Goal: Check status

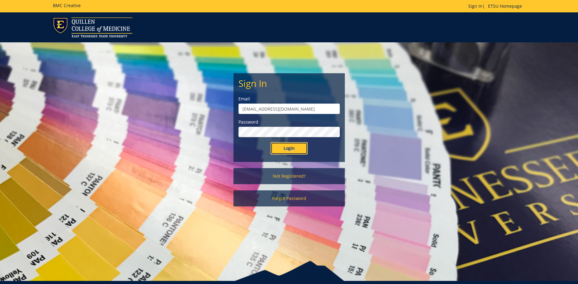
click at [292, 149] on input "Login" at bounding box center [289, 148] width 37 height 12
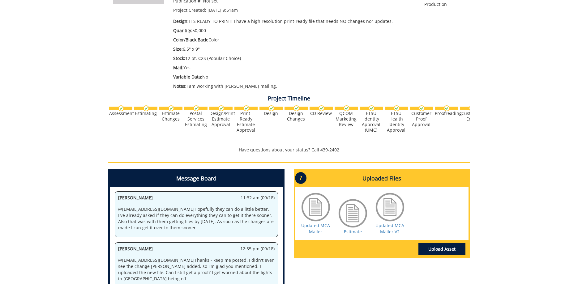
scroll to position [189, 0]
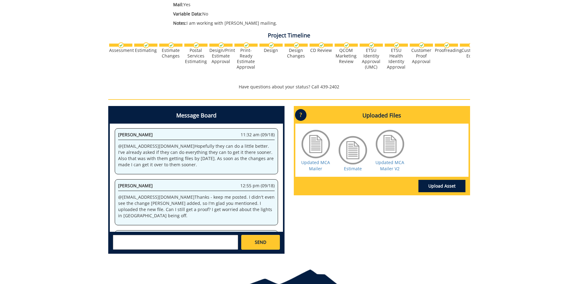
drag, startPoint x: 170, startPoint y: 210, endPoint x: 231, endPoint y: 212, distance: 60.1
click at [229, 245] on p "@ [EMAIL_ADDRESS][DOMAIN_NAME] Yes, they will send a proof to you just like las…" at bounding box center [196, 251] width 157 height 12
click at [232, 245] on p "@ [EMAIL_ADDRESS][DOMAIN_NAME] Yes, they will send a proof to you just like las…" at bounding box center [196, 251] width 157 height 12
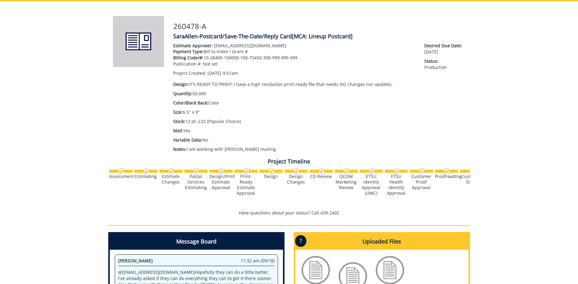
scroll to position [158, 0]
